Goal: Task Accomplishment & Management: Complete application form

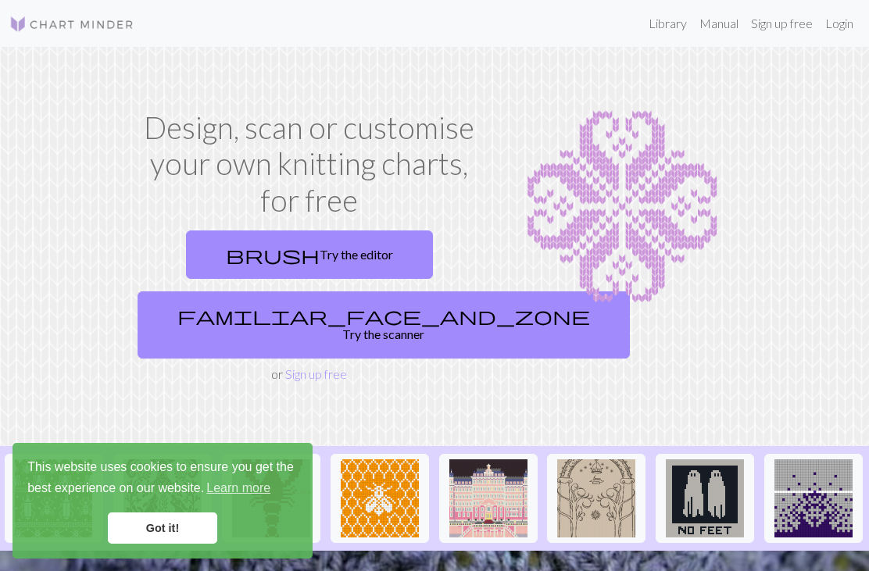
click at [336, 256] on link "brush Try the editor" at bounding box center [309, 255] width 247 height 48
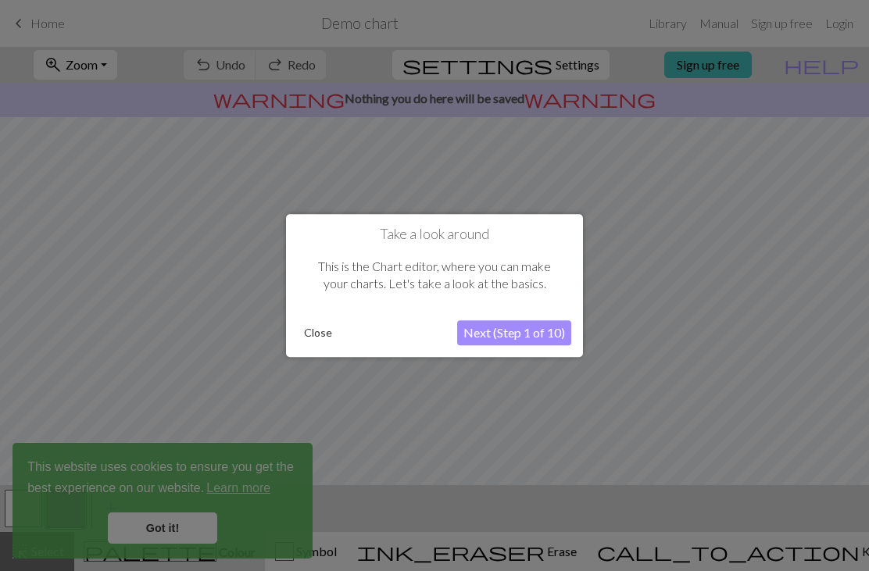
click at [320, 337] on button "Close" at bounding box center [318, 332] width 41 height 23
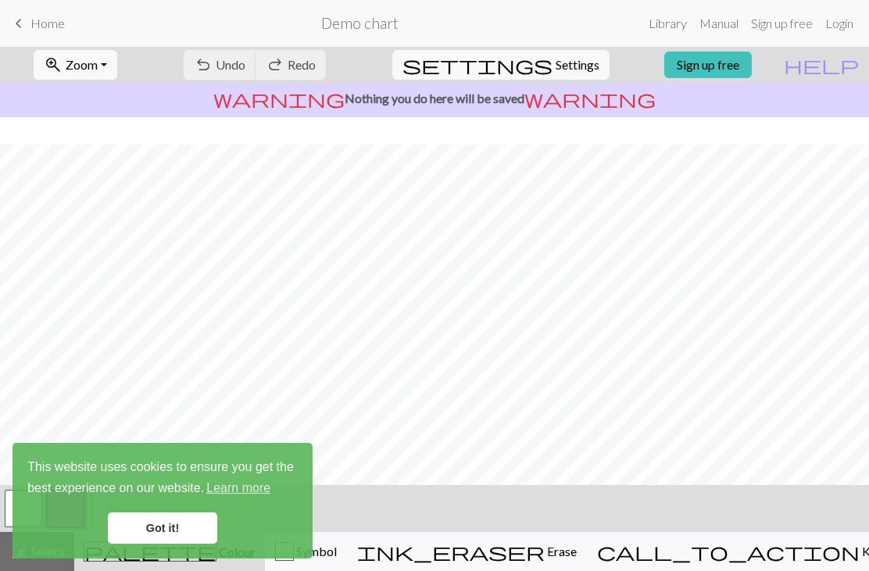
scroll to position [27, 0]
click at [23, 31] on span "keyboard_arrow_left" at bounding box center [18, 24] width 19 height 22
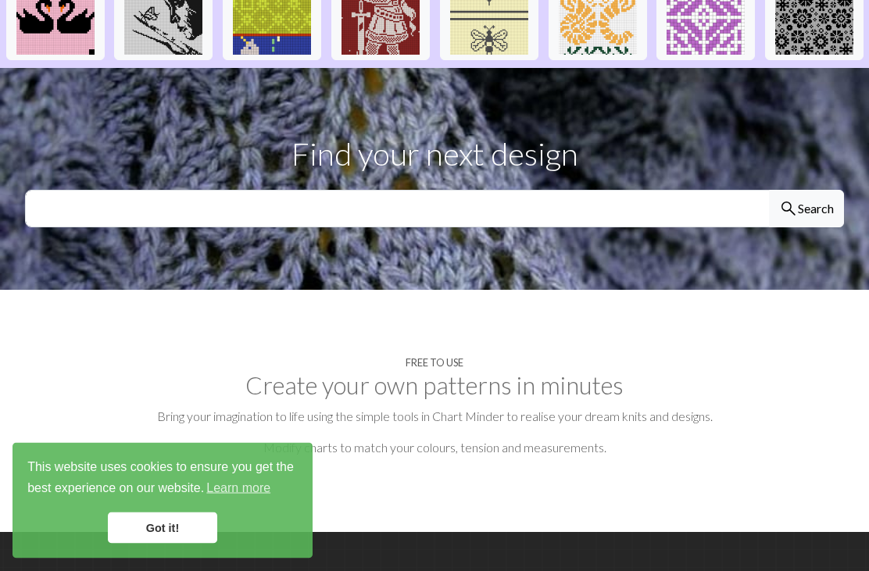
scroll to position [482, 0]
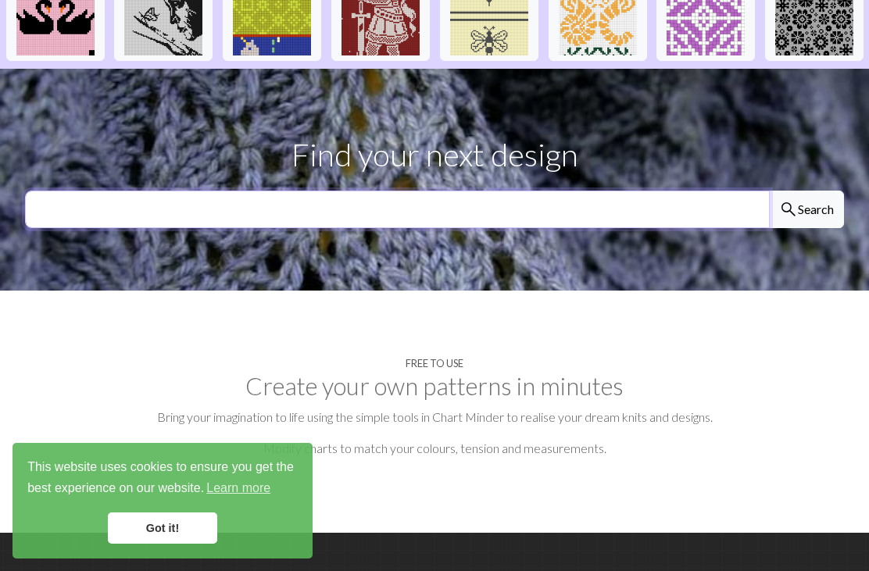
click at [545, 191] on input "text" at bounding box center [397, 210] width 745 height 38
type input "ㅊ"
type input "백자"
click at [806, 191] on button "search Search" at bounding box center [806, 210] width 75 height 38
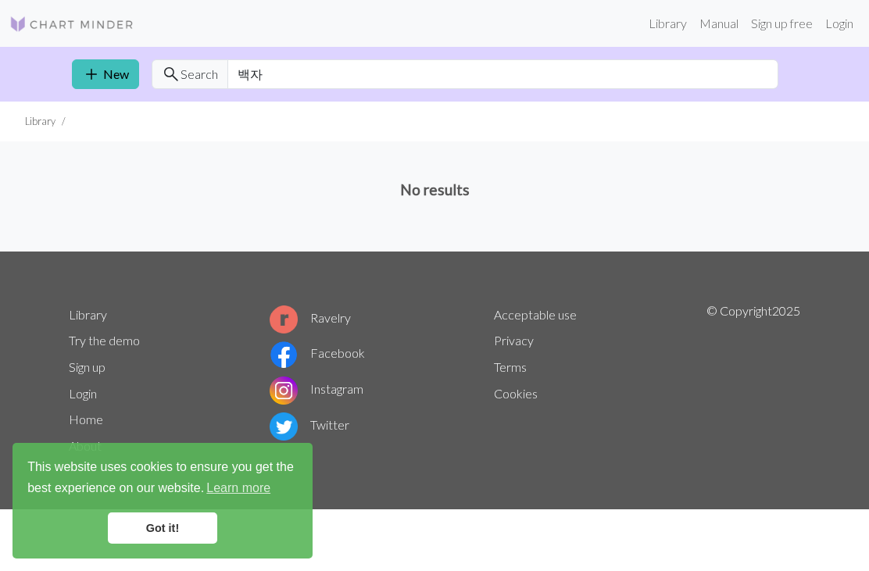
click at [117, 74] on link "add New" at bounding box center [105, 74] width 67 height 30
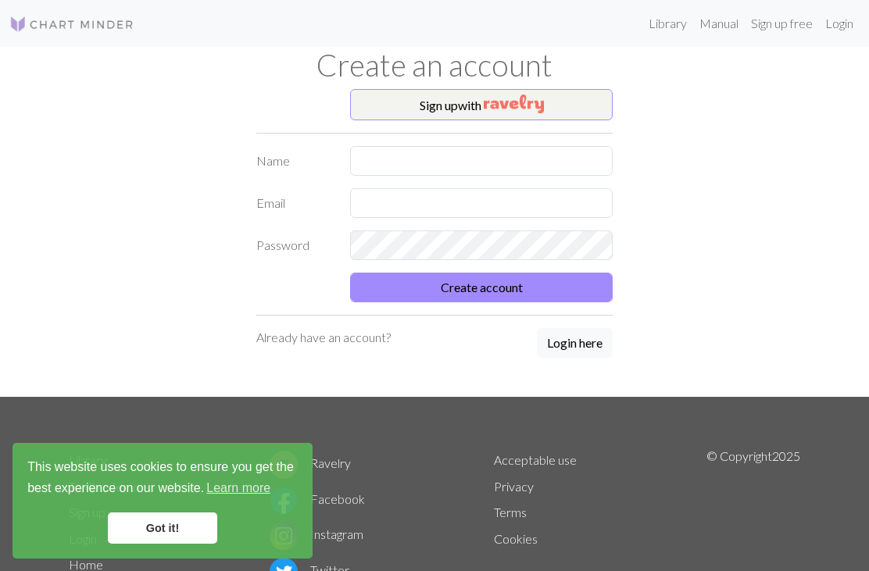
click at [474, 290] on button "Create account" at bounding box center [481, 288] width 263 height 30
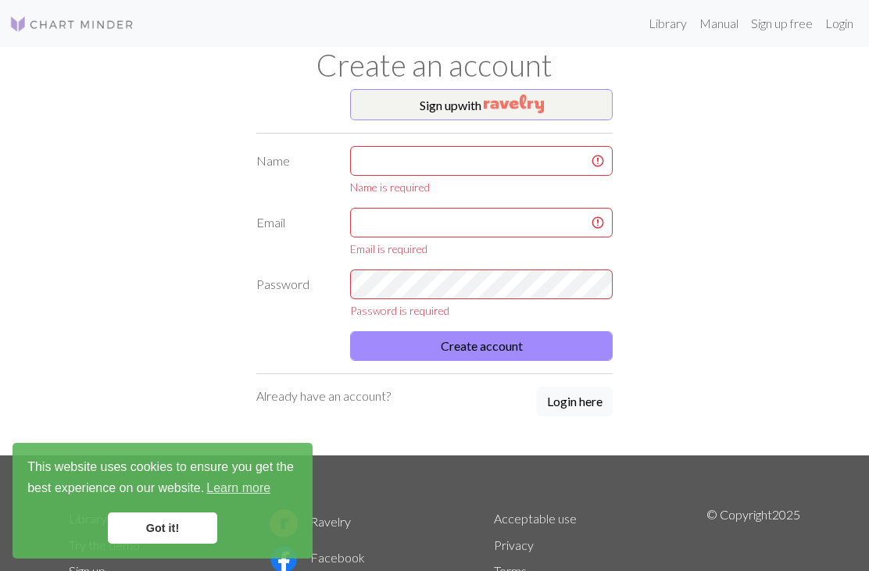
click at [580, 409] on button "Login here" at bounding box center [575, 402] width 76 height 30
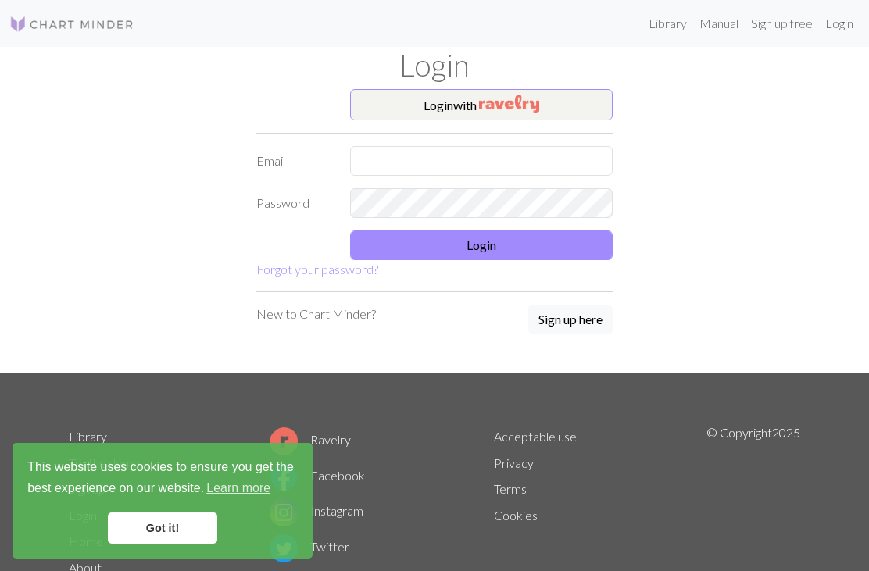
click at [338, 315] on p "New to Chart Minder?" at bounding box center [316, 314] width 120 height 19
click at [588, 325] on button "Sign up here" at bounding box center [570, 320] width 84 height 30
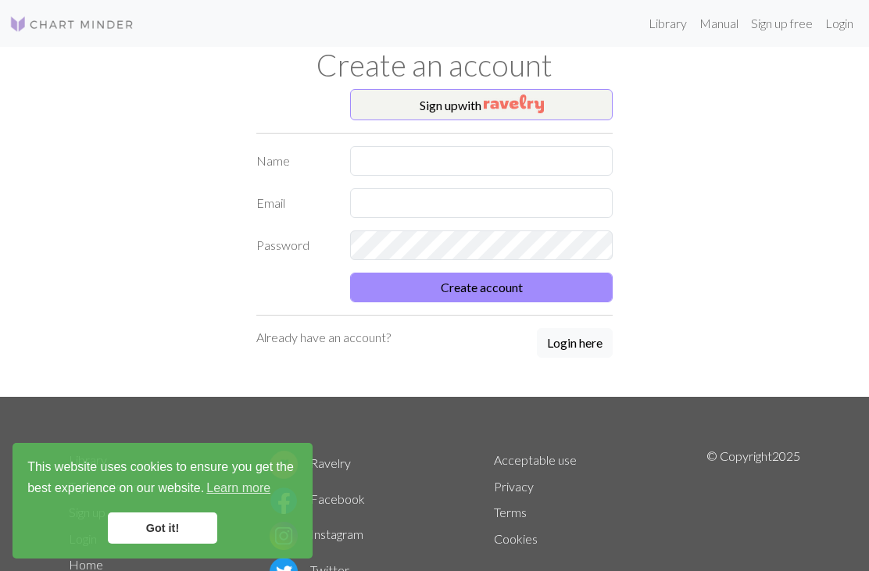
click at [581, 338] on button "Login here" at bounding box center [575, 343] width 76 height 30
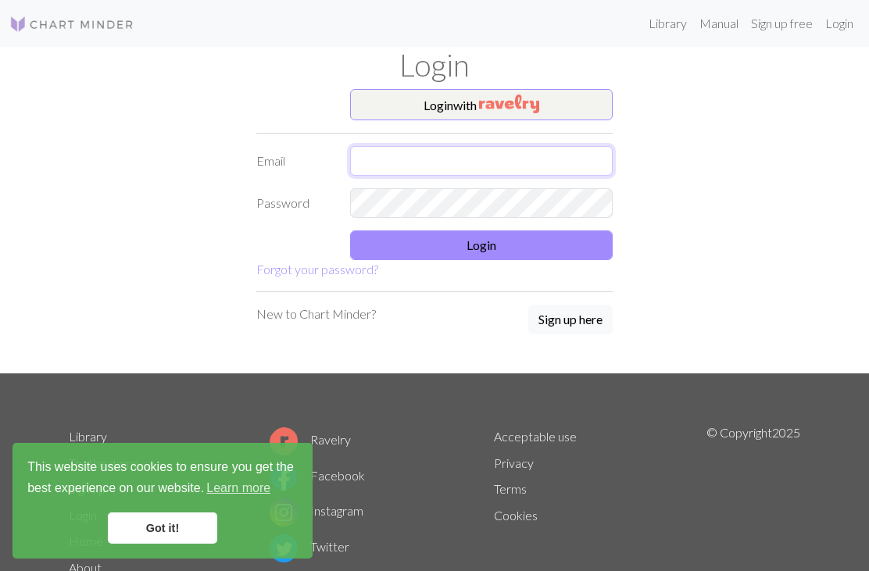
click at [537, 159] on input "text" at bounding box center [481, 161] width 263 height 30
type input "simyukyoung@naver.com"
click at [714, 169] on div "Login with Email simyukyoung@naver.com Password Login Forgot your password? New…" at bounding box center [434, 231] width 750 height 285
click at [559, 249] on button "Login" at bounding box center [481, 246] width 263 height 30
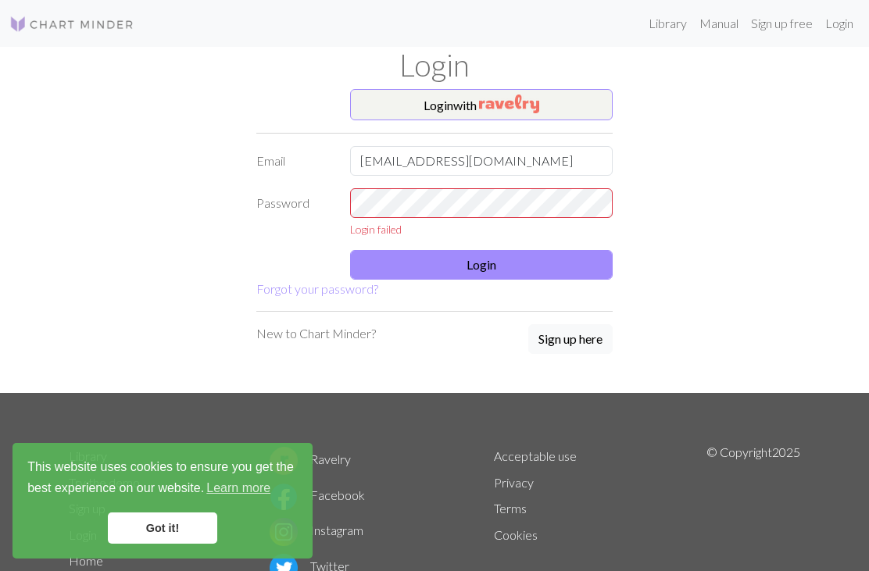
click at [789, 25] on link "Sign up free" at bounding box center [782, 23] width 74 height 31
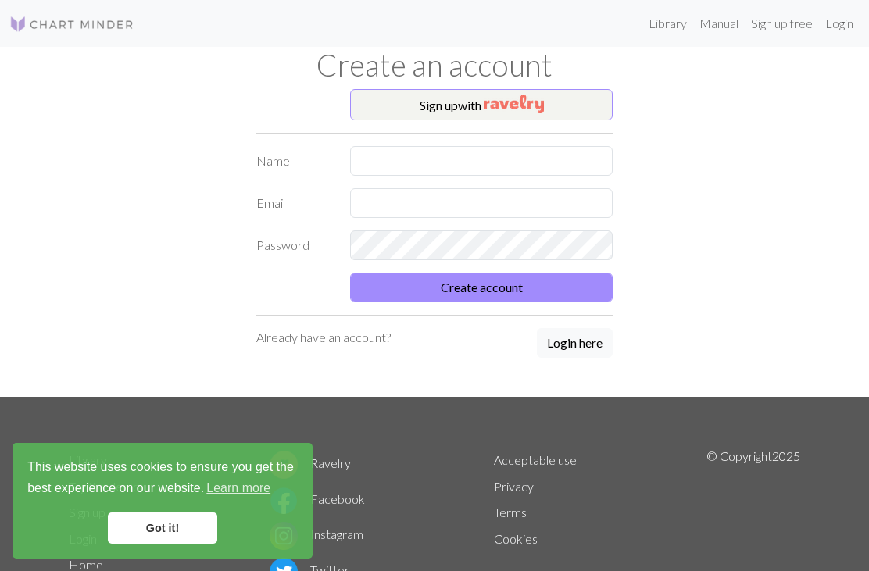
click at [88, 17] on img at bounding box center [71, 24] width 125 height 19
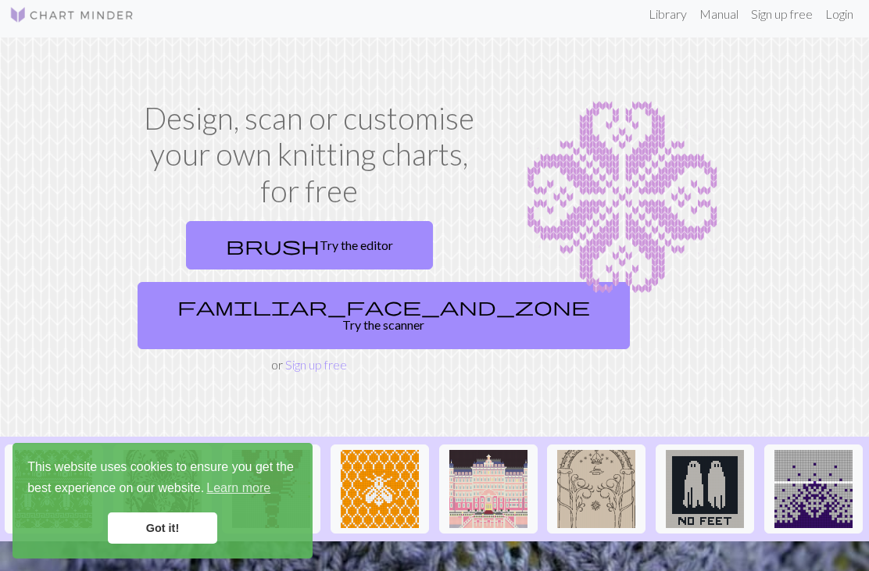
scroll to position [12, 0]
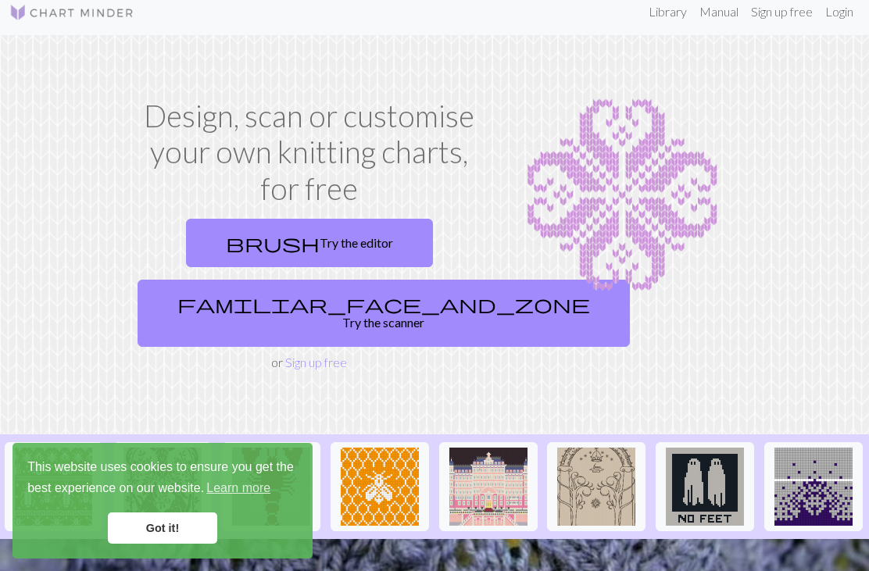
click at [839, 17] on link "Login" at bounding box center [839, 11] width 41 height 31
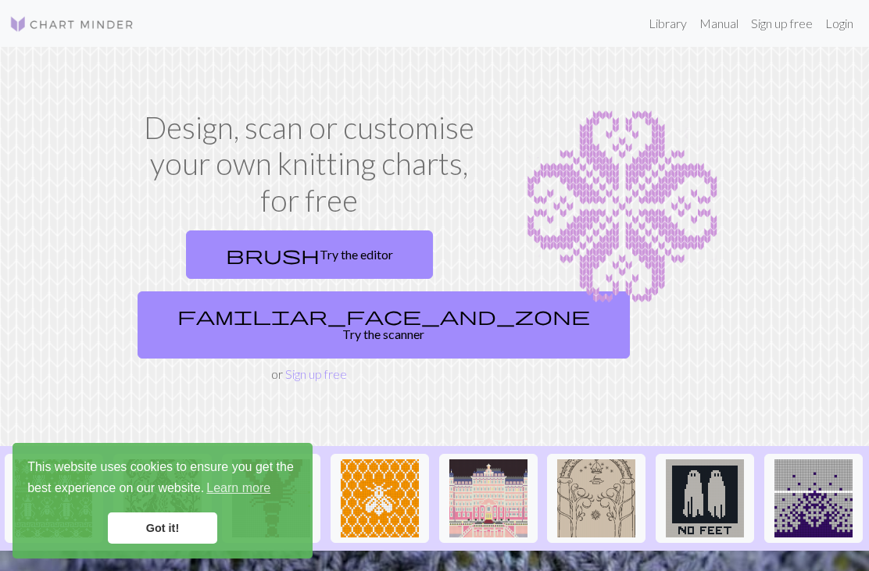
click at [845, 23] on link "Login" at bounding box center [839, 23] width 41 height 31
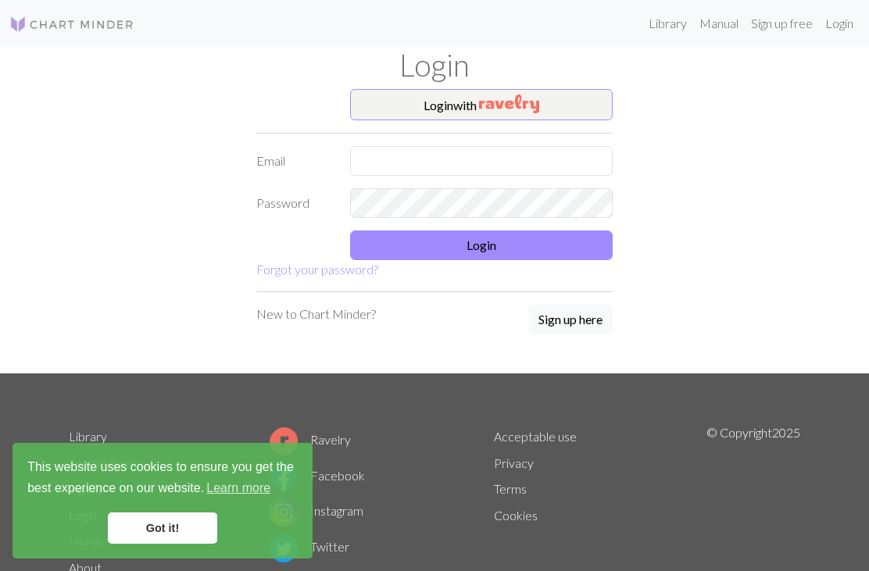
click at [568, 324] on button "Sign up here" at bounding box center [570, 320] width 84 height 30
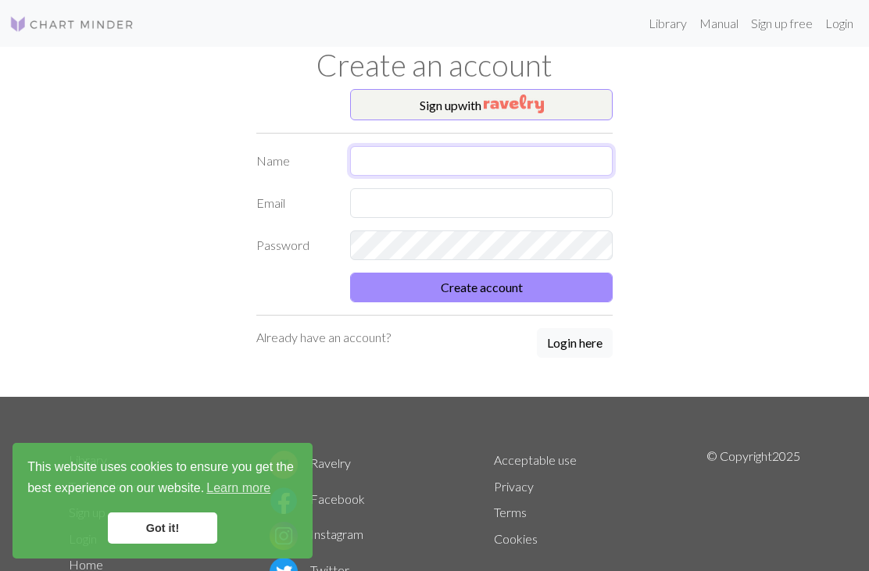
click at [472, 159] on input "text" at bounding box center [481, 161] width 263 height 30
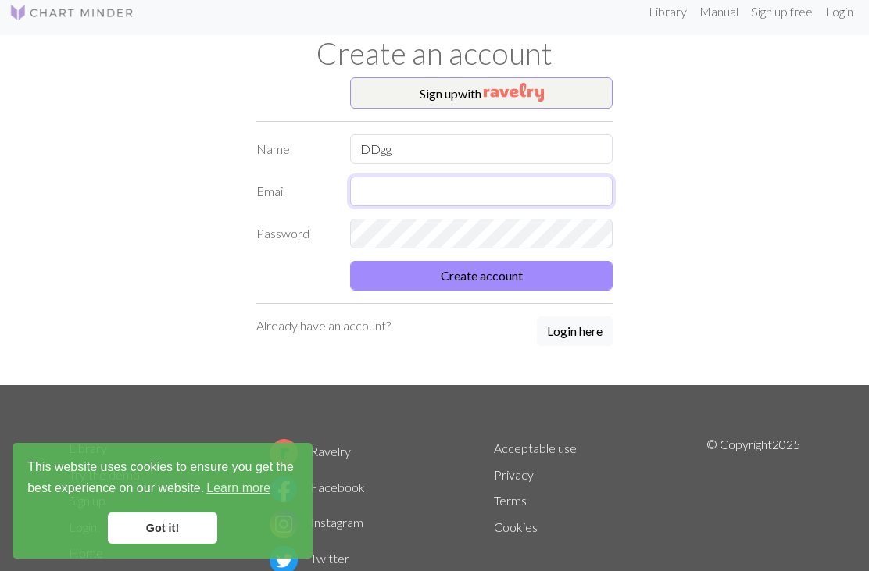
click at [416, 192] on input "text" at bounding box center [481, 192] width 263 height 30
click at [521, 156] on input "DDgg" at bounding box center [481, 149] width 263 height 30
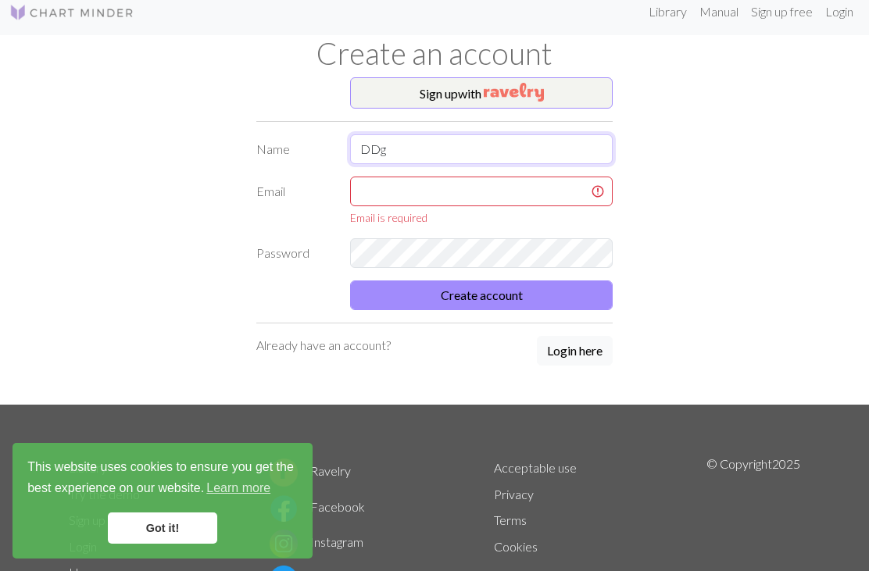
type input "DDg"
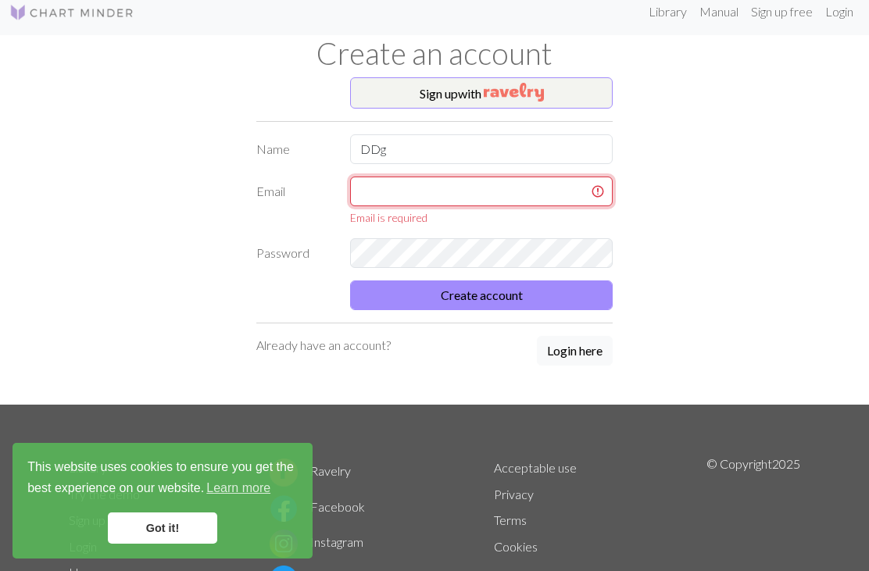
click at [432, 188] on input "text" at bounding box center [481, 192] width 263 height 30
type input "simyukyoung@naver.com"
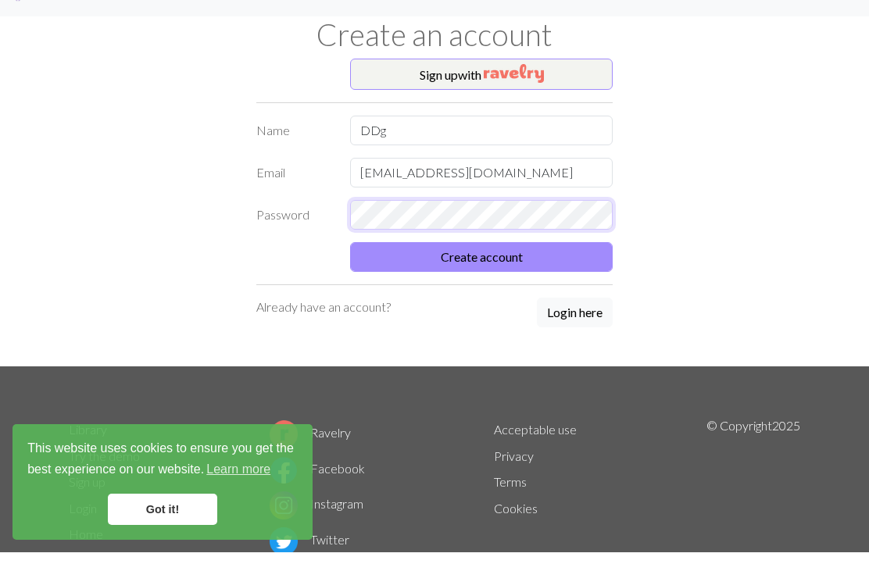
scroll to position [30, 0]
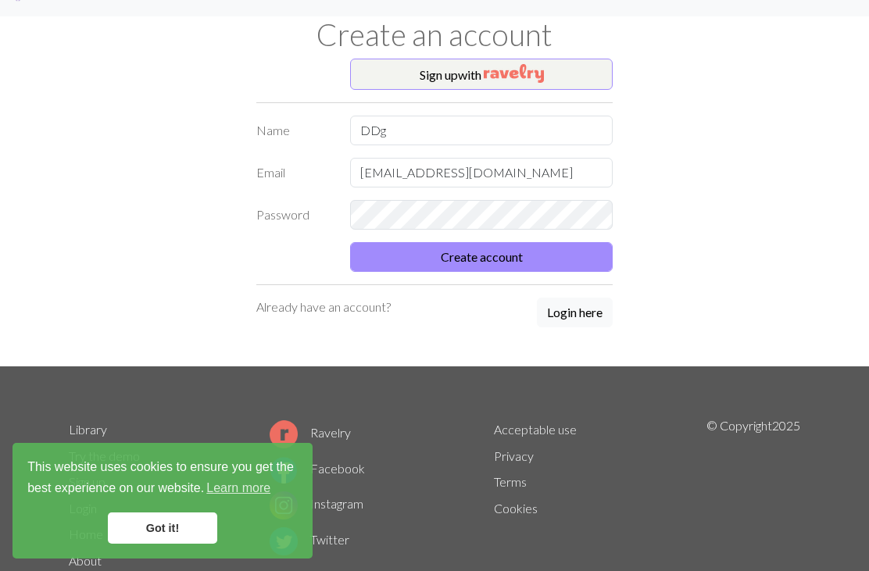
click at [542, 261] on button "Create account" at bounding box center [481, 257] width 263 height 30
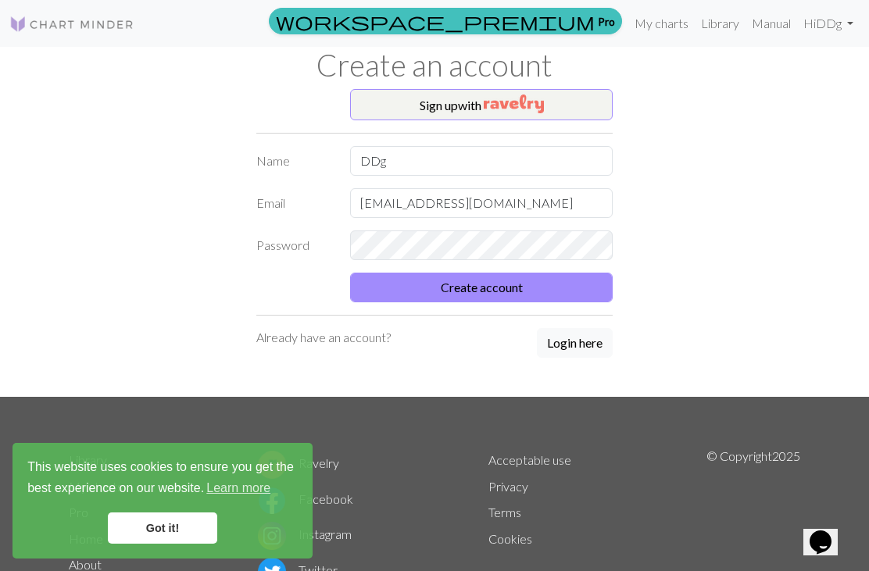
click at [589, 287] on button "Create account" at bounding box center [481, 288] width 263 height 30
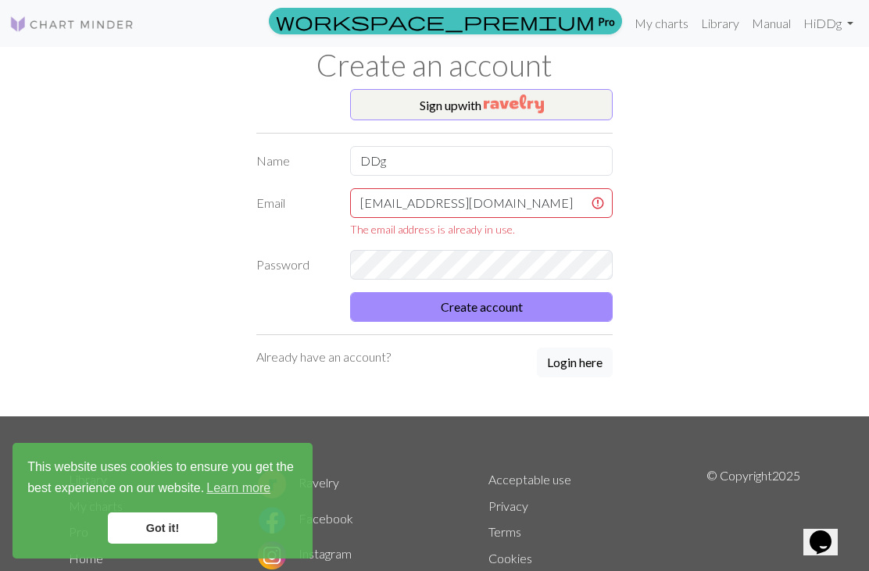
click at [572, 310] on button "Create account" at bounding box center [481, 307] width 263 height 30
click at [144, 533] on link "Got it!" at bounding box center [162, 528] width 109 height 31
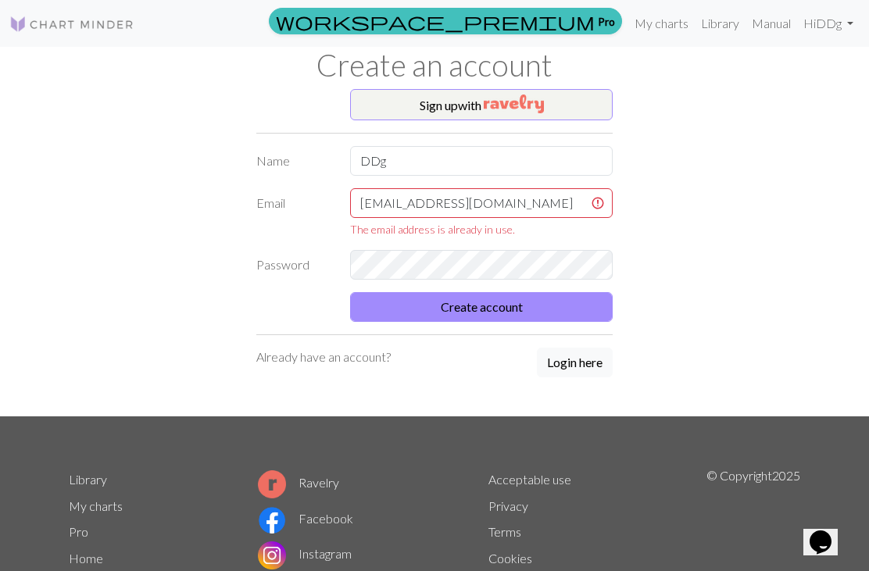
click at [580, 360] on button "Login here" at bounding box center [575, 363] width 76 height 30
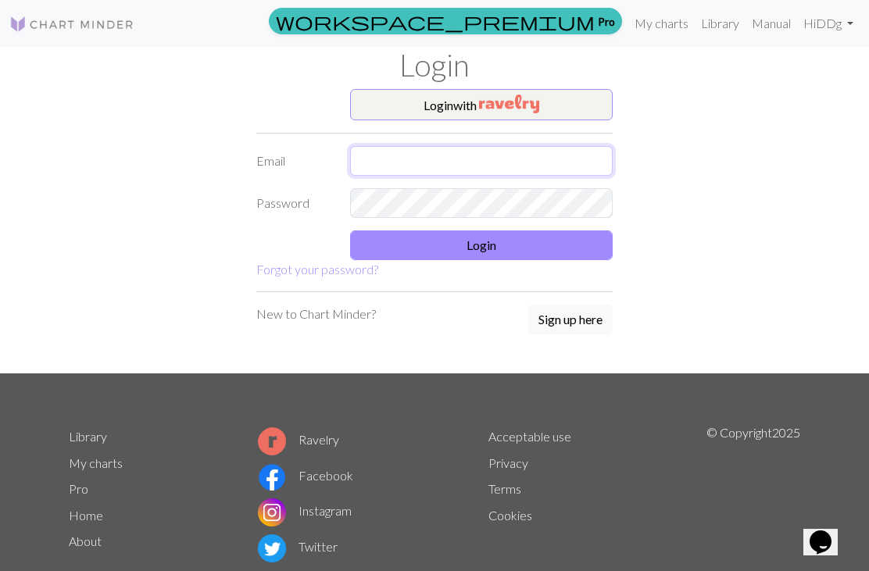
click at [507, 166] on input "text" at bounding box center [481, 161] width 263 height 30
type input "simyukyoung@naver.com"
click at [560, 241] on button "Login" at bounding box center [481, 246] width 263 height 30
click at [573, 240] on button "Login" at bounding box center [481, 246] width 263 height 30
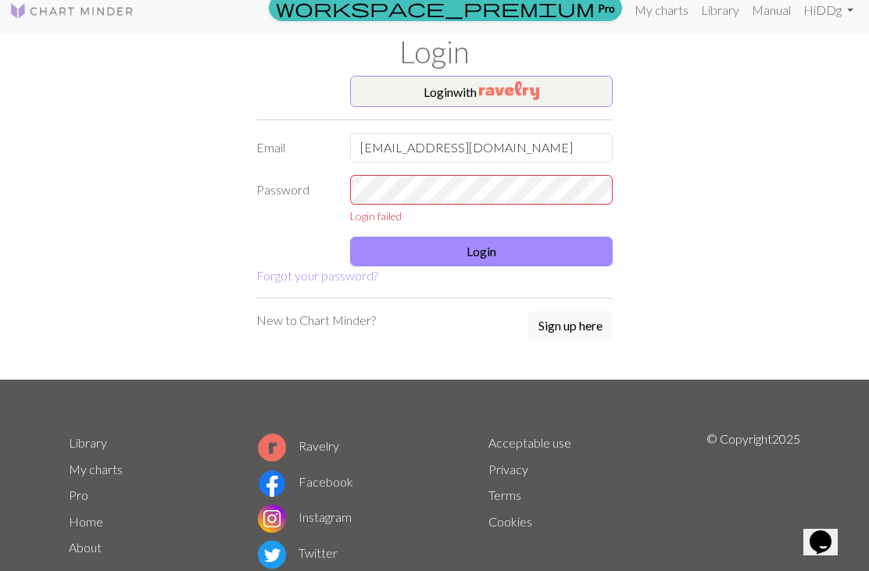
scroll to position [14, 0]
